Goal: Task Accomplishment & Management: Complete application form

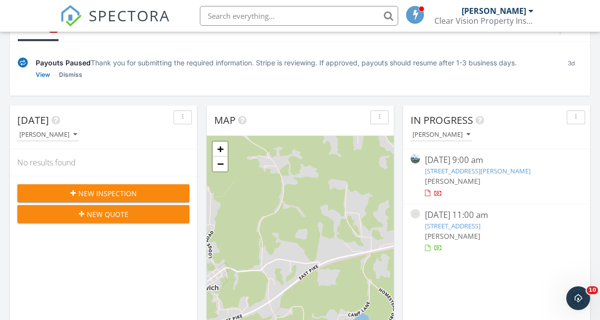
scroll to position [149, 0]
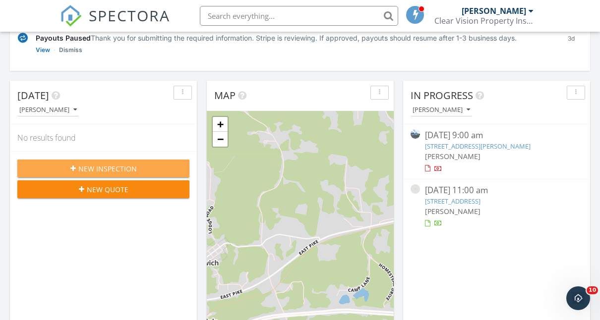
click at [130, 172] on span "New Inspection" at bounding box center [107, 169] width 59 height 10
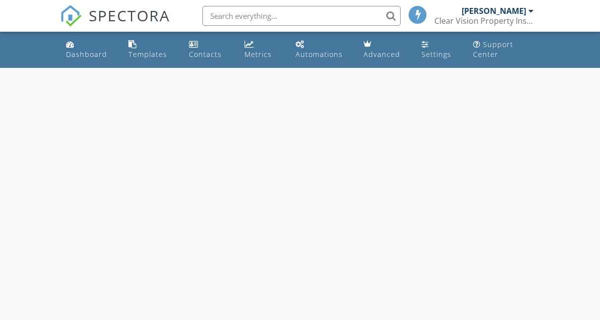
select select "8"
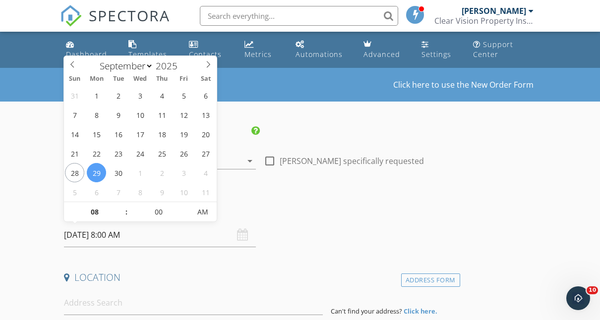
click at [120, 238] on input "[DATE] 8:00 AM" at bounding box center [160, 235] width 192 height 24
type input "[DATE] 8:00 AM"
type input "09"
type input "[DATE] 9:00 AM"
click at [122, 204] on span at bounding box center [121, 207] width 7 height 10
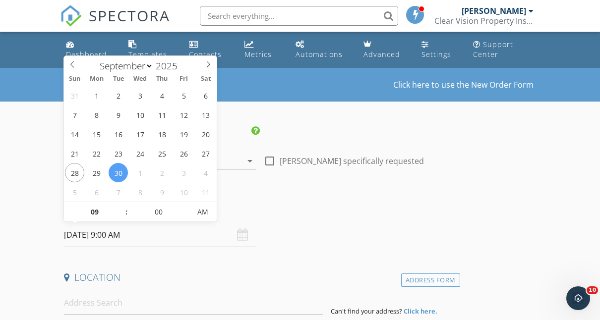
scroll to position [50, 0]
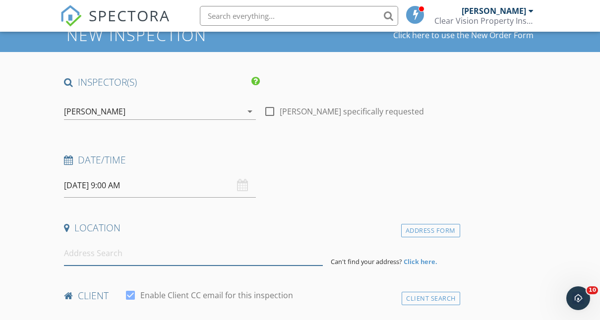
click at [105, 253] on input at bounding box center [193, 254] width 259 height 24
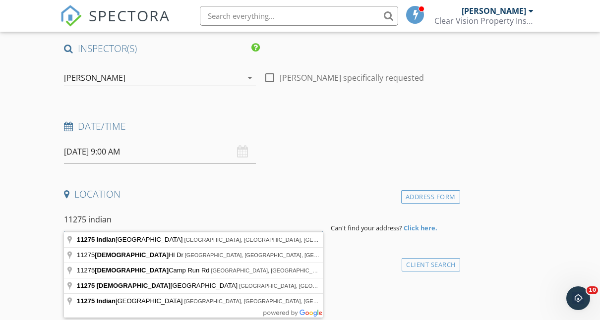
scroll to position [99, 0]
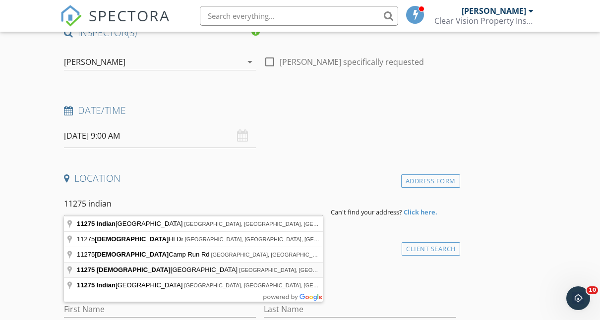
type input "11275 Indian Hills Drive Northeast, Bolivar, OH, USA"
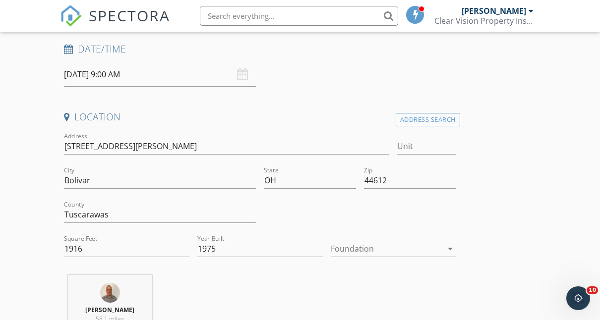
scroll to position [198, 0]
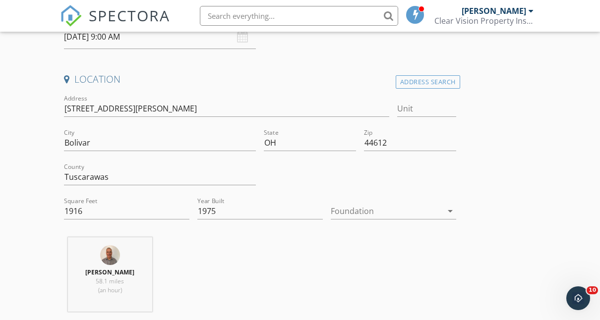
click at [355, 209] on div at bounding box center [387, 211] width 112 height 16
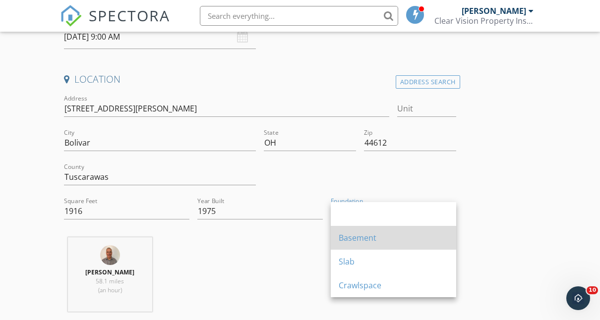
click at [354, 243] on div "Basement" at bounding box center [394, 238] width 110 height 12
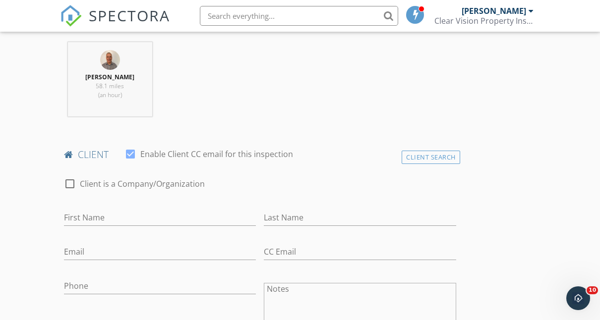
scroll to position [397, 0]
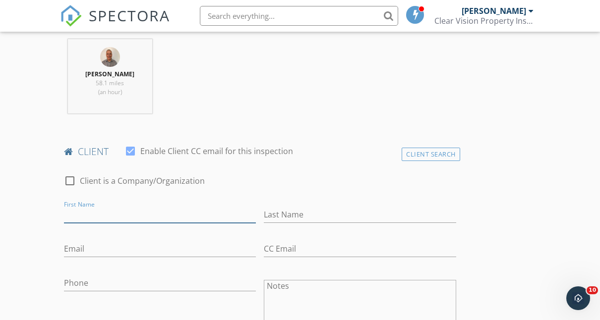
click at [154, 211] on input "First Name" at bounding box center [160, 215] width 192 height 16
type input "Al"
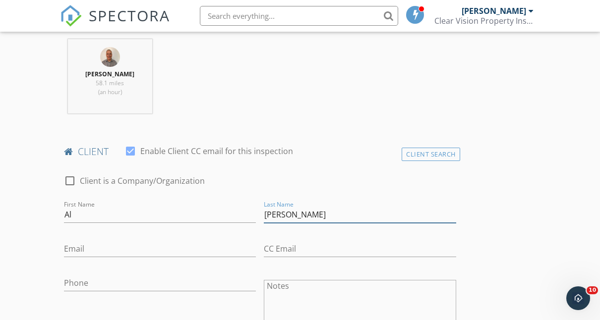
type input "[PERSON_NAME]"
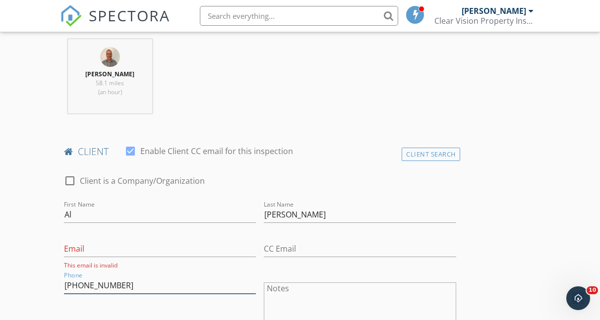
type input "[PHONE_NUMBER]"
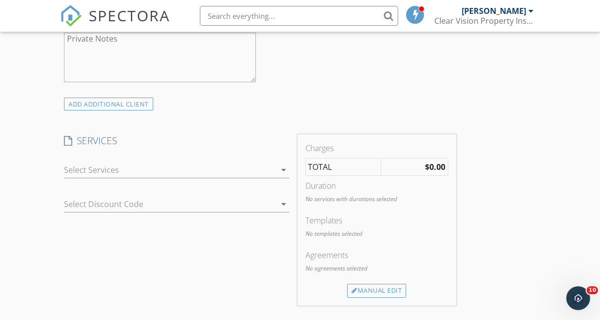
scroll to position [744, 0]
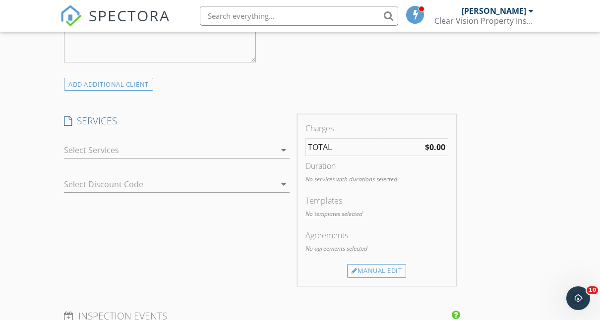
click at [161, 154] on div at bounding box center [170, 150] width 212 height 16
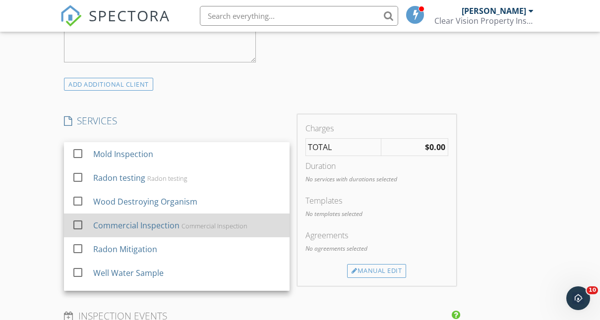
scroll to position [89, 0]
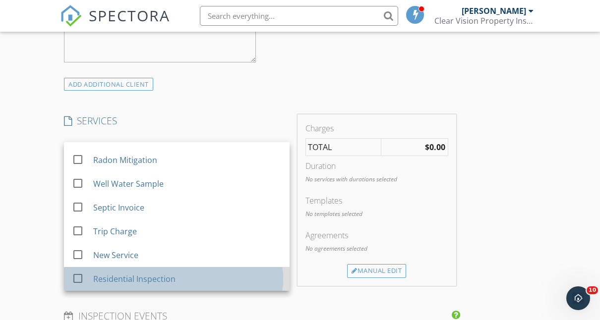
click at [157, 281] on div "Residential Inspection" at bounding box center [134, 279] width 82 height 12
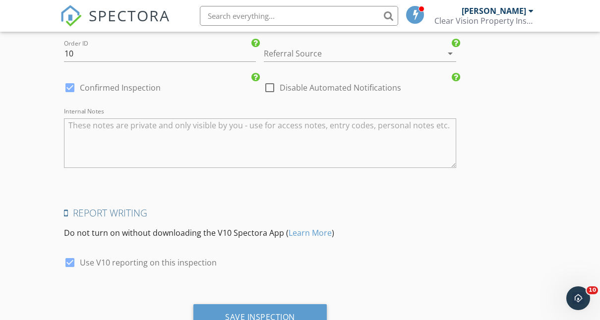
scroll to position [1485, 0]
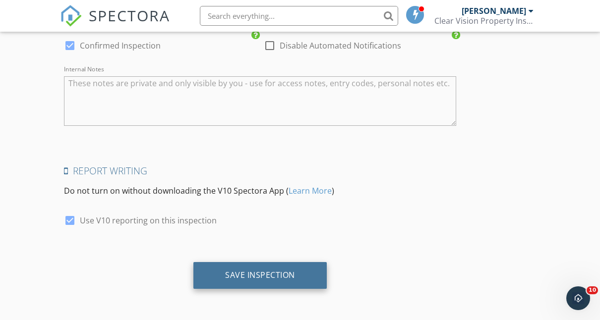
click at [297, 274] on div "Save Inspection" at bounding box center [259, 275] width 133 height 27
